Goal: Navigation & Orientation: Go to known website

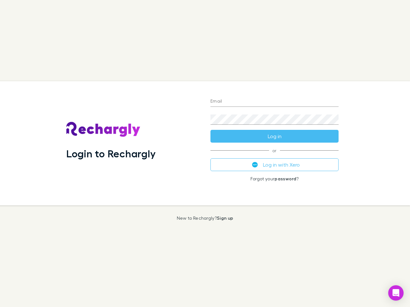
click at [205, 154] on div "Login to Rechargly" at bounding box center [133, 143] width 144 height 124
click at [274, 102] on input "Email" at bounding box center [274, 102] width 128 height 10
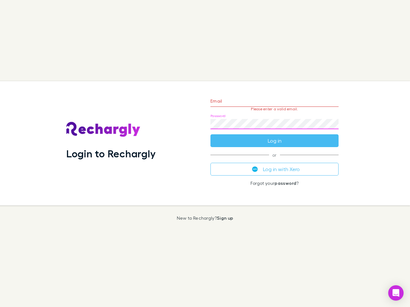
click at [274, 136] on form "Email Please enter a valid email. Password Log in" at bounding box center [274, 120] width 128 height 56
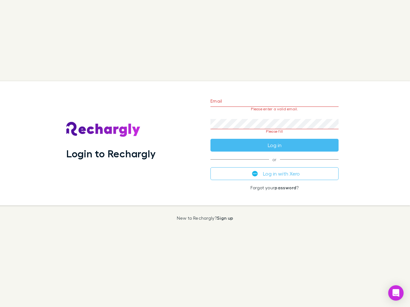
click at [274, 165] on div "Email Please enter a valid email. Password Please fill Log in or Log in with Xe…" at bounding box center [274, 143] width 138 height 124
click at [395, 293] on icon "Open Intercom Messenger" at bounding box center [395, 293] width 7 height 8
